Goal: Manage account settings: Manage account settings

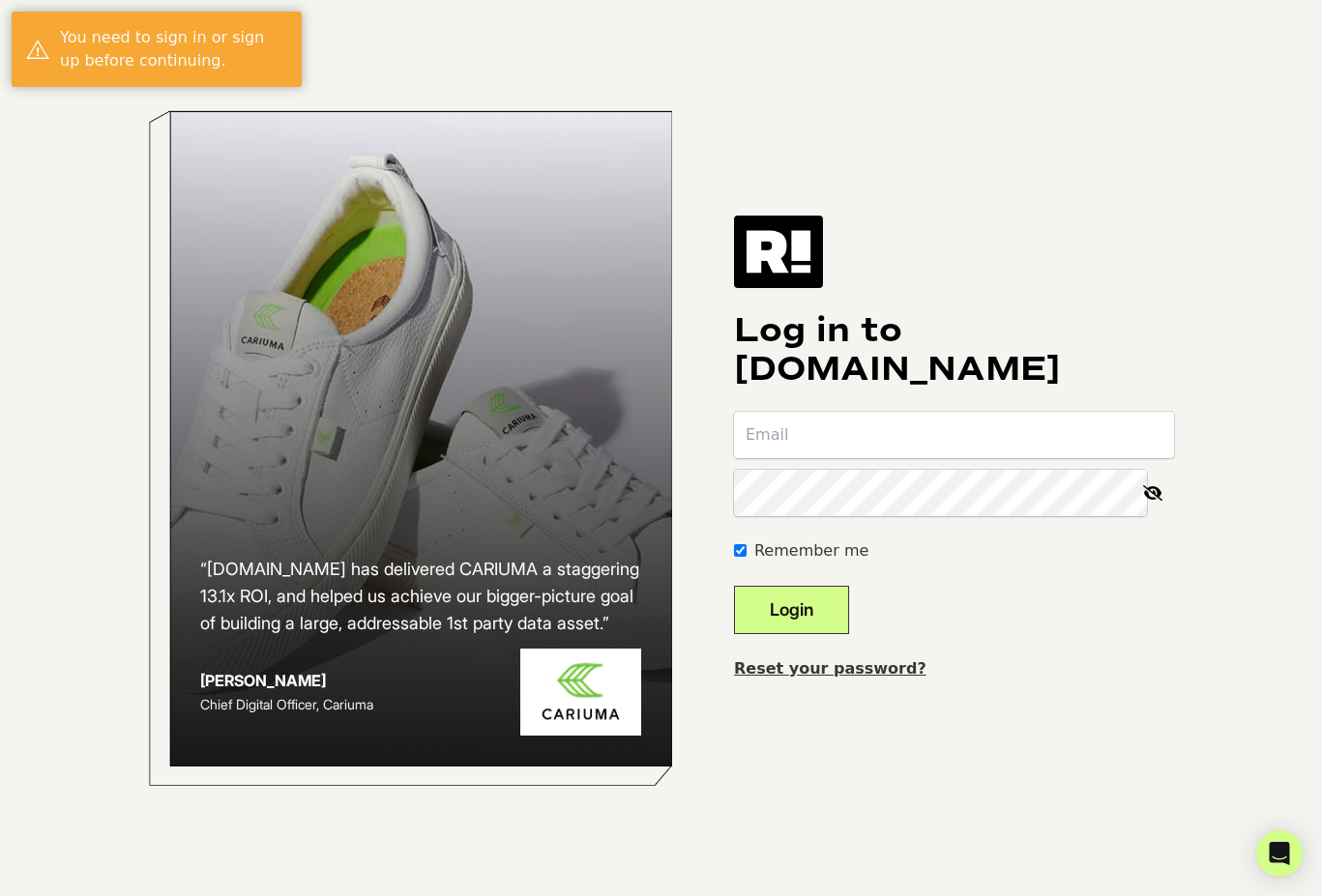
click at [840, 426] on input "email" at bounding box center [953, 435] width 440 height 46
click at [873, 427] on input "rhawkins" at bounding box center [953, 435] width 440 height 46
type input "[EMAIL_ADDRESS][DOMAIN_NAME]"
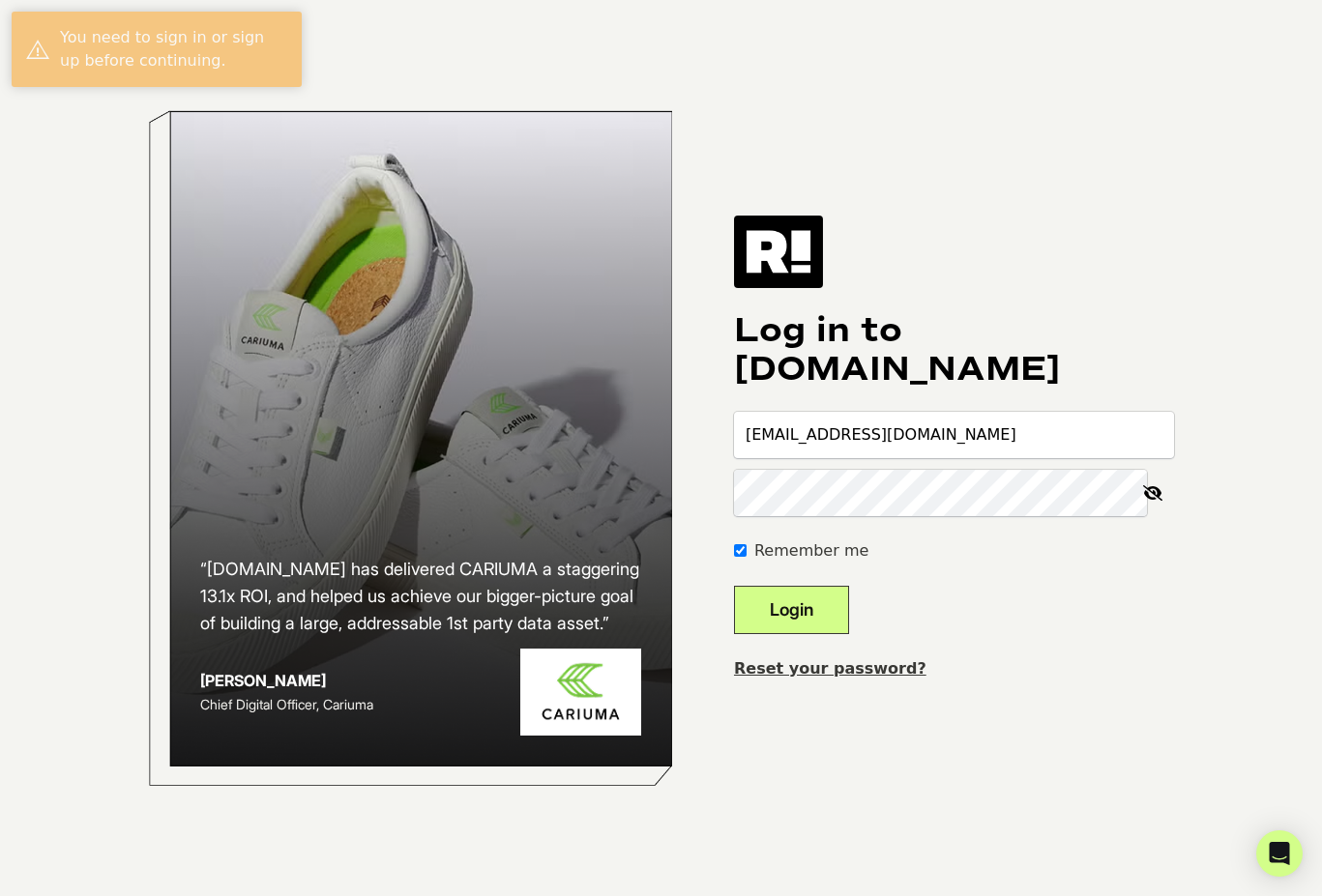
click at [734, 586] on button "Login" at bounding box center [791, 610] width 115 height 48
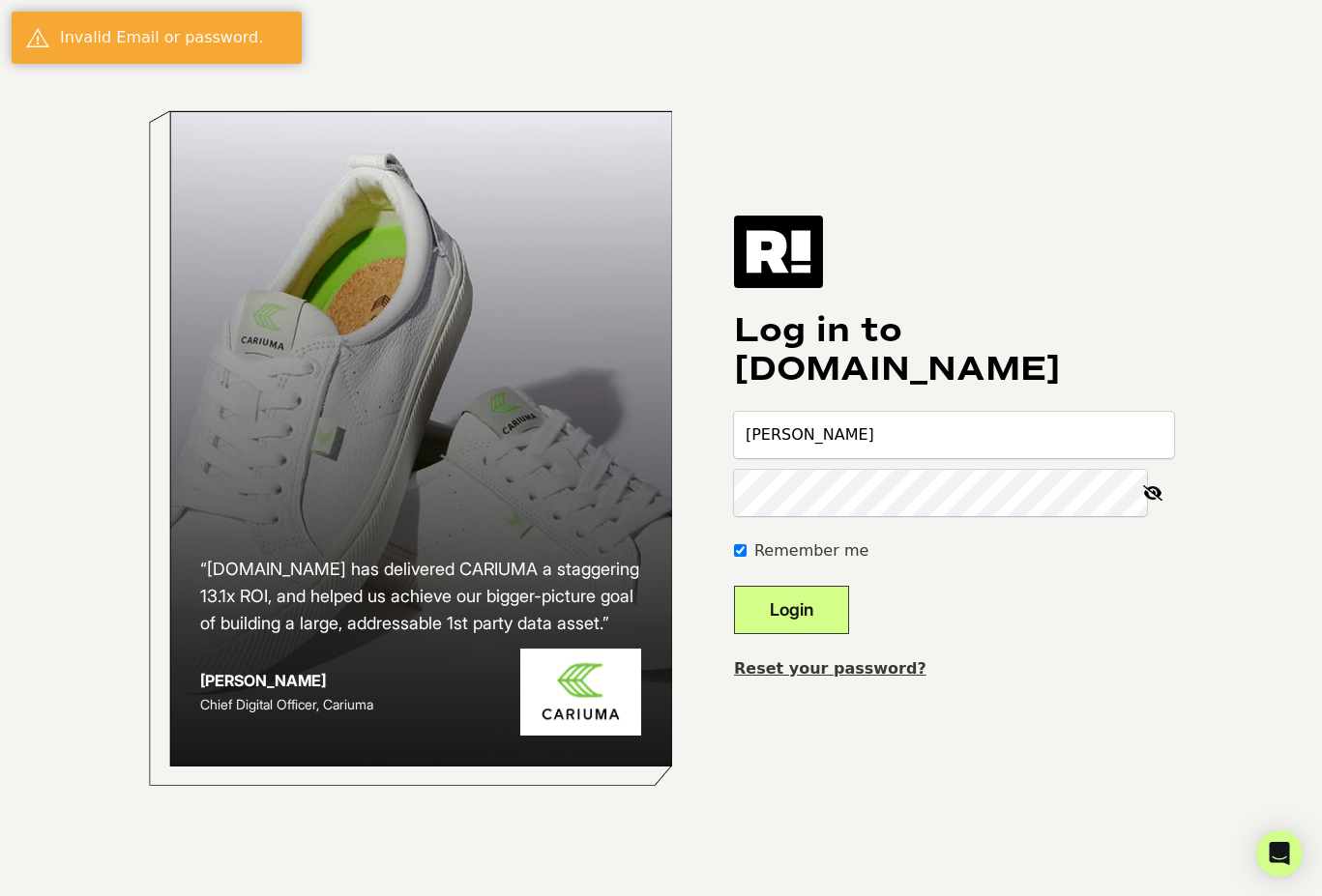
click at [862, 456] on form "hawkins Remember me Login" at bounding box center [953, 523] width 440 height 222
click at [862, 451] on input "hawkins" at bounding box center [953, 435] width 440 height 46
type input "hawkins@apartmentlist.com"
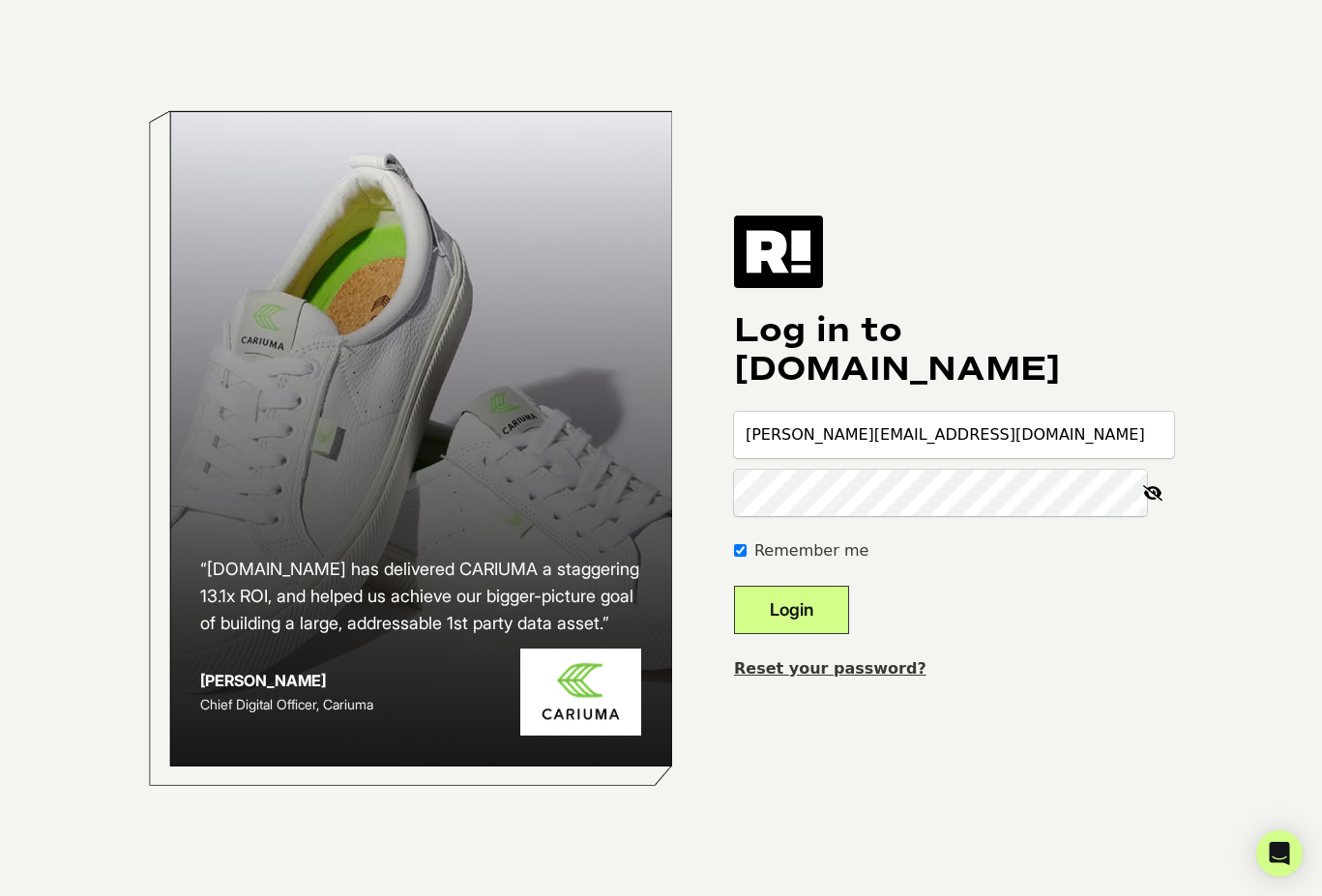
click at [1167, 487] on icon at bounding box center [1152, 493] width 42 height 46
click at [849, 592] on button "Login" at bounding box center [791, 610] width 115 height 48
click at [766, 432] on input "rhawkins@apartmentlist.com" at bounding box center [953, 435] width 440 height 46
click at [777, 432] on input "rhawkins@apartmentlist.com" at bounding box center [953, 435] width 440 height 46
click at [788, 442] on input "hawkins@apartmentlist.com" at bounding box center [953, 435] width 440 height 46
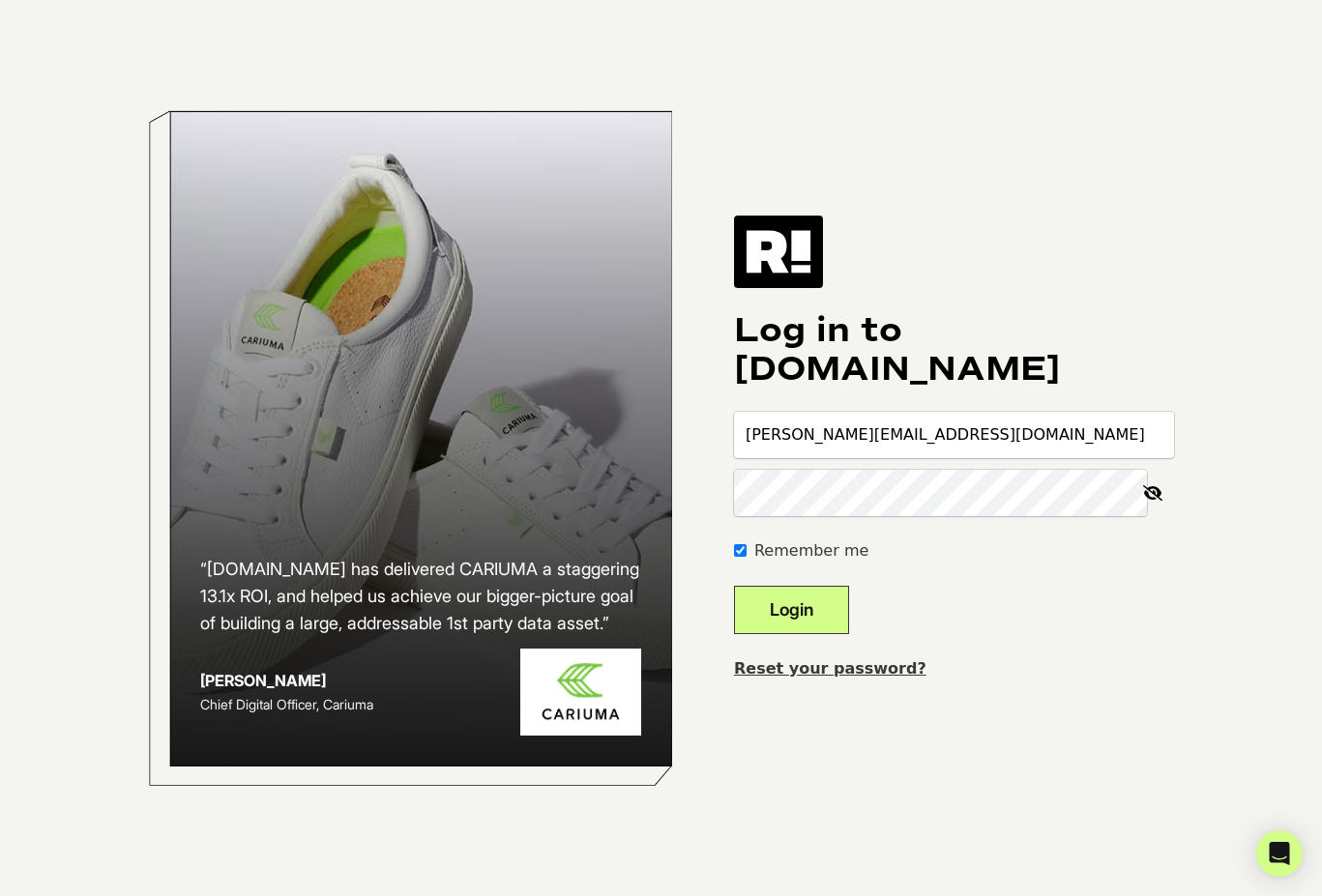
type input "hawkins@apartmentlist.com"
click at [791, 611] on button "Login" at bounding box center [791, 610] width 115 height 48
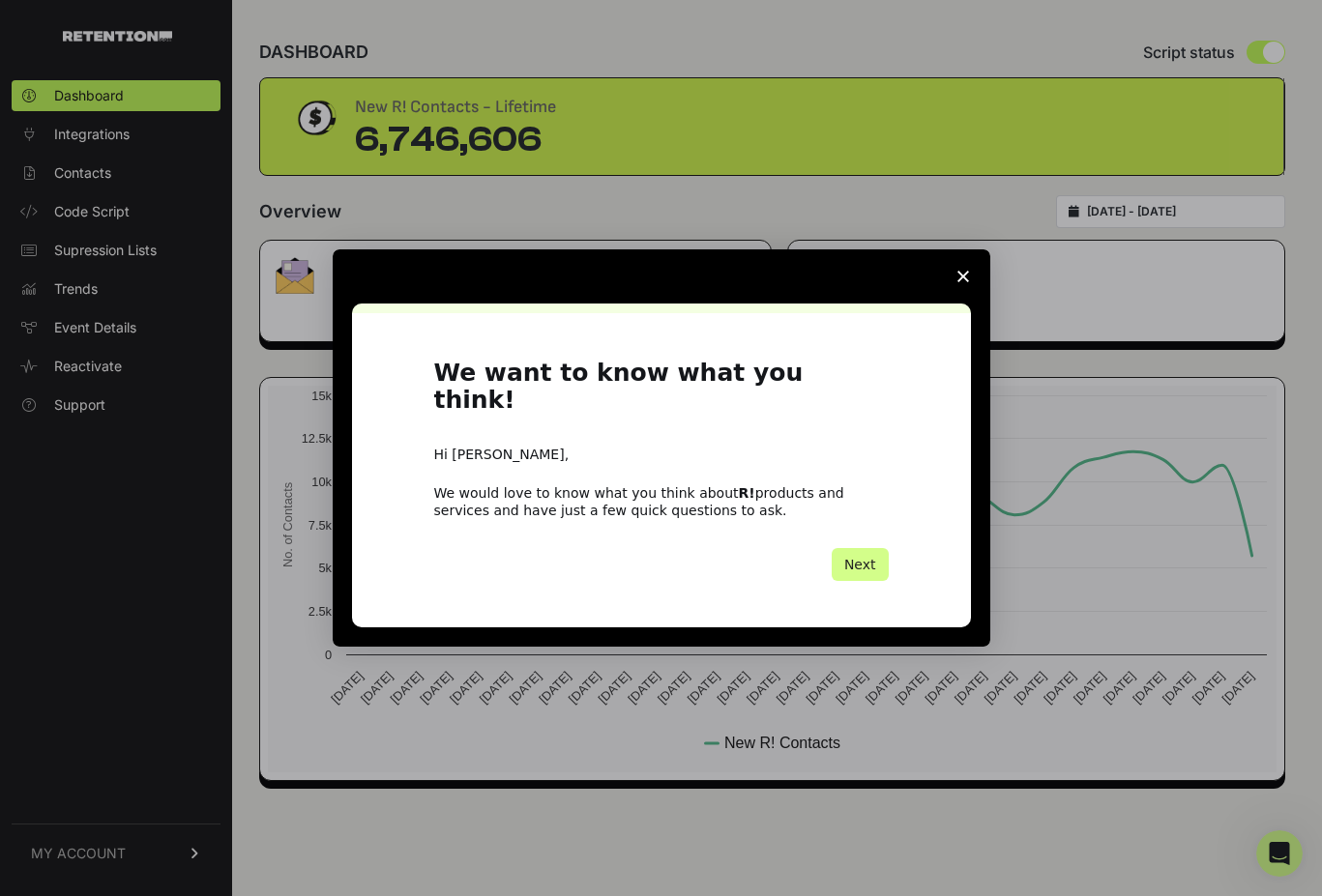
click at [123, 803] on div "Intercom messenger" at bounding box center [661, 448] width 1322 height 896
click at [957, 283] on icon "Close survey" at bounding box center [963, 277] width 12 height 12
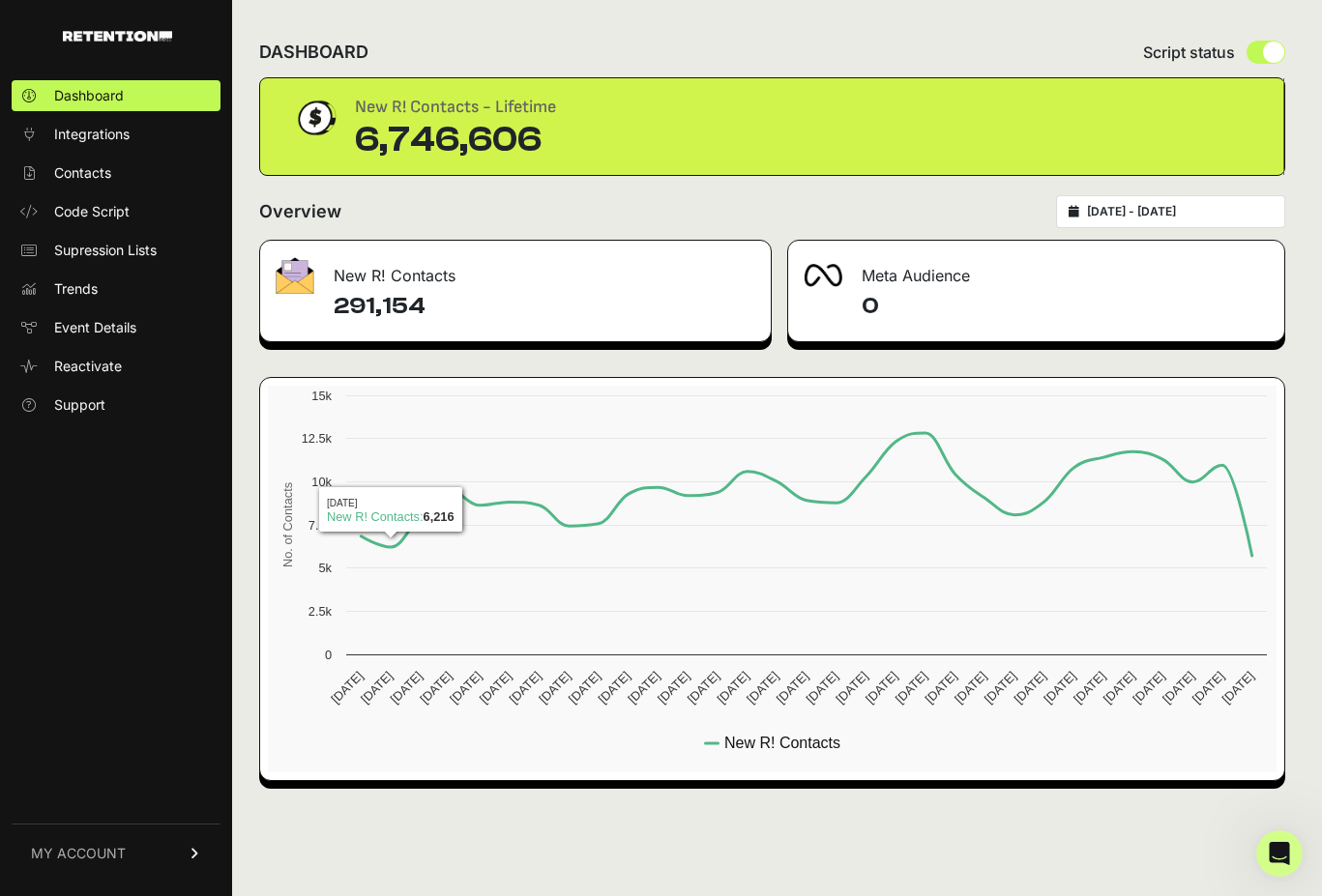
click at [93, 856] on span "MY ACCOUNT" at bounding box center [78, 854] width 95 height 20
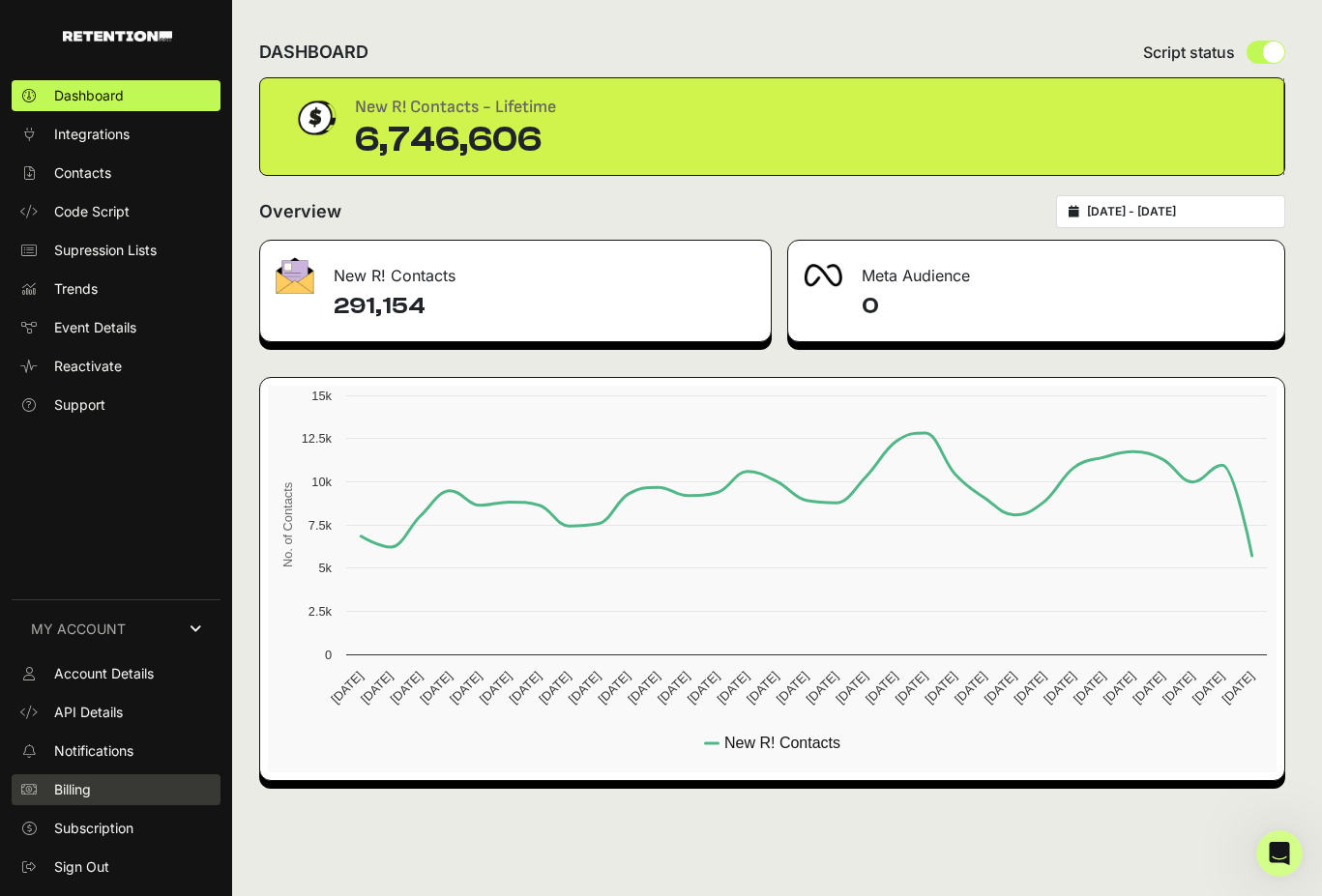
click at [87, 780] on span "Billing" at bounding box center [72, 790] width 37 height 20
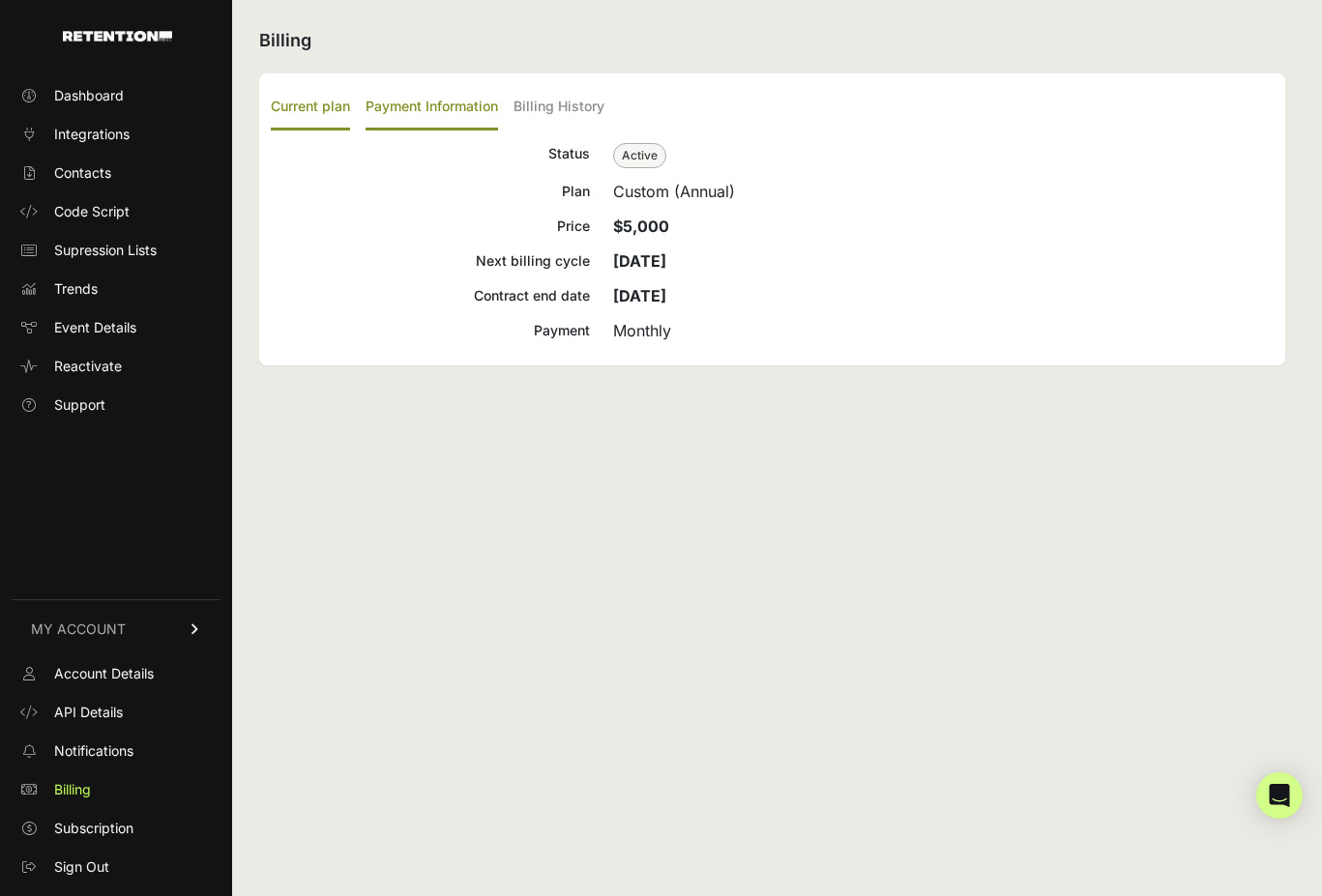
click at [413, 112] on label "Payment Information" at bounding box center [432, 108] width 132 height 45
click at [0, 0] on input "Payment Information" at bounding box center [0, 0] width 0 height 0
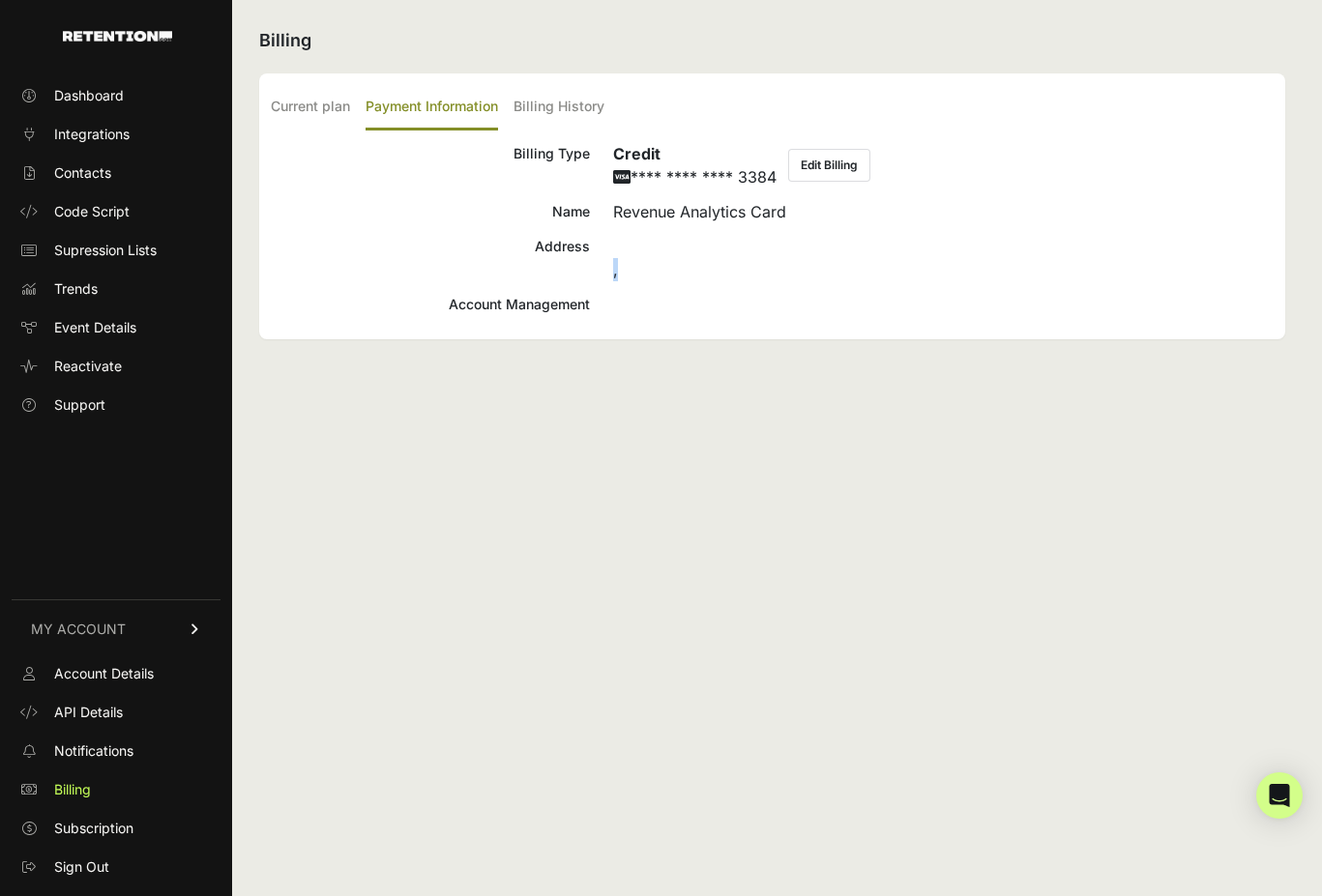
drag, startPoint x: 606, startPoint y: 280, endPoint x: 631, endPoint y: 280, distance: 25.0
click at [626, 280] on div "Address ," at bounding box center [772, 258] width 1003 height 46
click at [634, 280] on div "," at bounding box center [943, 258] width 660 height 46
click at [835, 168] on button "Edit Billing" at bounding box center [828, 165] width 82 height 33
